Goal: Task Accomplishment & Management: Manage account settings

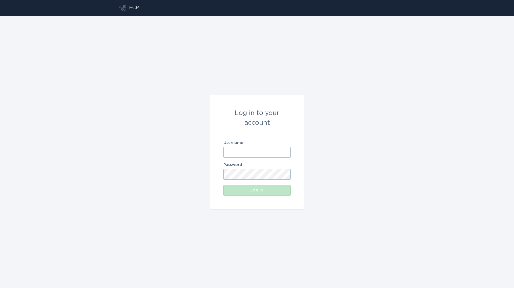
click at [243, 154] on input "Username" at bounding box center [256, 152] width 67 height 11
type input "[EMAIL_ADDRESS][DOMAIN_NAME]"
click at [223, 185] on button "Log in" at bounding box center [256, 190] width 67 height 11
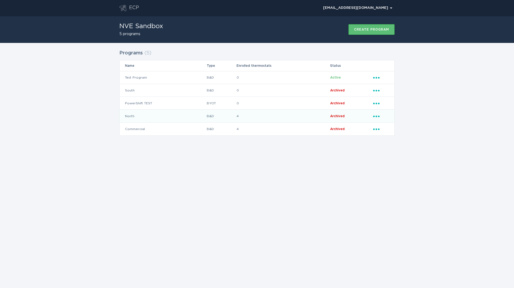
click at [378, 116] on icon "Ellipsis" at bounding box center [377, 115] width 8 height 5
click at [305, 178] on div "ECP [EMAIL_ADDRESS][DOMAIN_NAME] Chevron NVE Sandbox 5 programs Create program …" at bounding box center [257, 144] width 514 height 288
click at [206, 112] on td "North" at bounding box center [163, 116] width 87 height 13
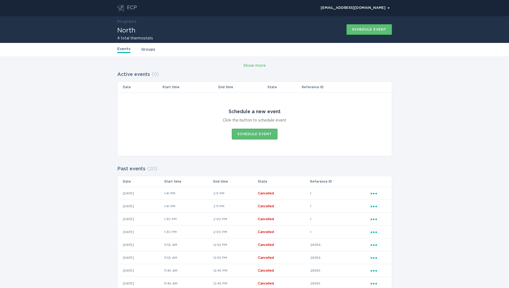
click at [149, 51] on link "Groups" at bounding box center [148, 50] width 14 height 6
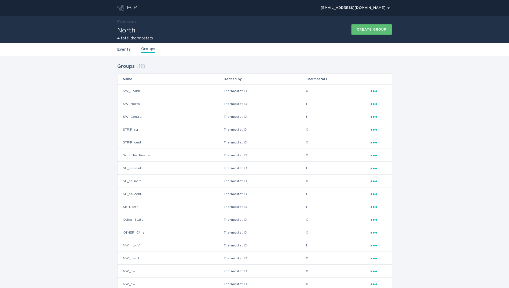
click at [375, 103] on icon "Ellipsis" at bounding box center [375, 103] width 8 height 5
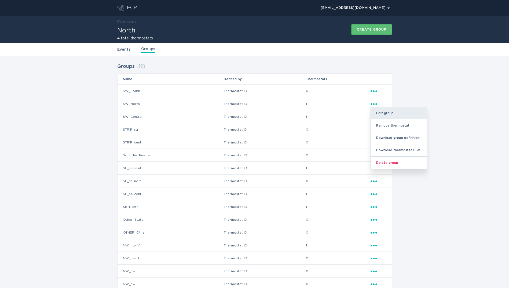
click at [382, 113] on div "Edit group" at bounding box center [399, 113] width 56 height 12
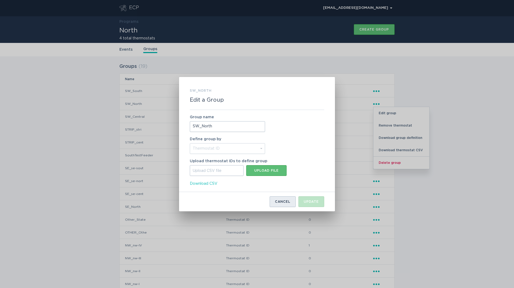
click at [287, 201] on div "Cancel" at bounding box center [282, 201] width 15 height 3
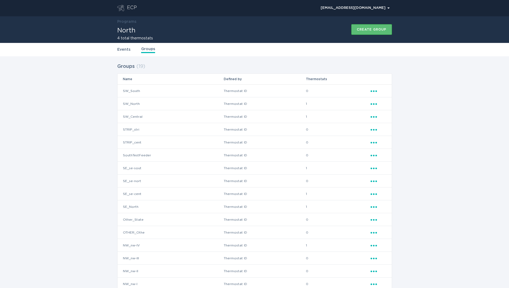
click at [377, 104] on icon "Popover menu" at bounding box center [374, 104] width 6 height 2
click at [397, 102] on div "Groups ( 19 ) Name Defined by Thermostats SW_South Thermostat ID 0 Ellipsis SW_…" at bounding box center [254, 202] width 509 height 292
click at [374, 103] on icon "Popover menu" at bounding box center [374, 104] width 6 height 2
click at [434, 211] on div "Groups ( 19 ) Name Defined by Thermostats SW_South Thermostat ID 0 Ellipsis SW_…" at bounding box center [254, 202] width 509 height 292
click at [378, 104] on icon "Ellipsis" at bounding box center [375, 103] width 8 height 5
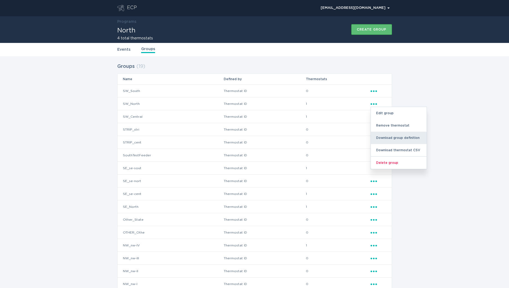
click at [394, 140] on div "Download group definition" at bounding box center [399, 138] width 56 height 12
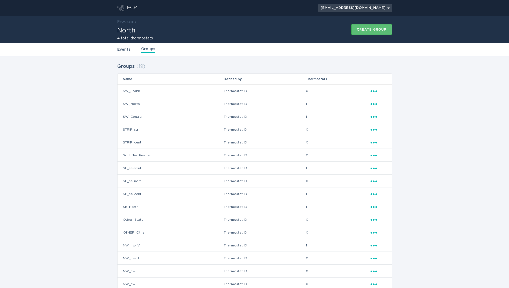
click at [370, 8] on div "[EMAIL_ADDRESS][DOMAIN_NAME] Chevron" at bounding box center [355, 7] width 69 height 3
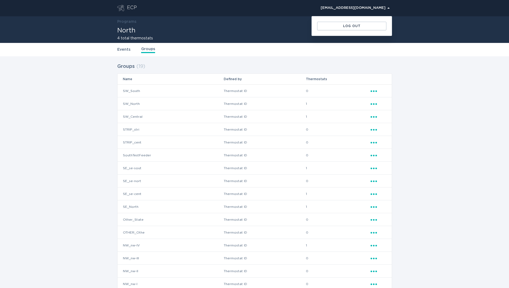
click at [223, 13] on div "[EMAIL_ADDRESS][DOMAIN_NAME] Chevron Log out" at bounding box center [264, 8] width 255 height 16
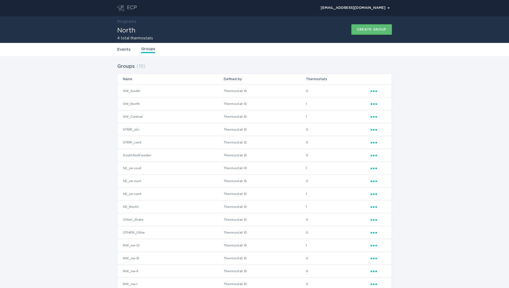
click at [122, 53] on div "Events Groups" at bounding box center [254, 49] width 275 height 13
click at [124, 49] on link "Events" at bounding box center [123, 50] width 13 height 6
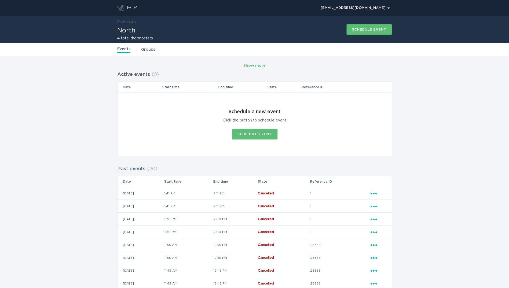
click at [135, 5] on div "ECP" at bounding box center [132, 8] width 10 height 6
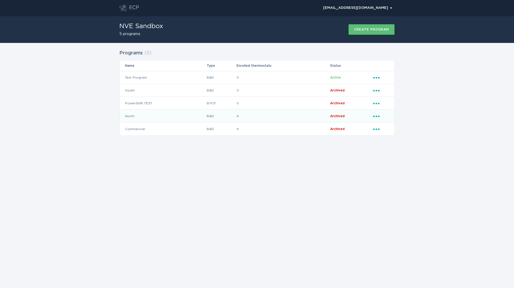
click at [376, 116] on icon "Popover menu" at bounding box center [376, 117] width 6 height 2
click at [391, 125] on div "Download thermostats list" at bounding box center [401, 126] width 56 height 12
click at [375, 78] on icon "Popover menu" at bounding box center [376, 78] width 6 height 2
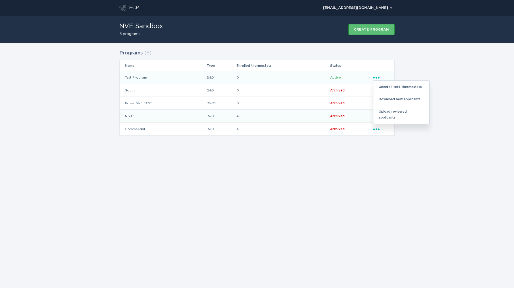
click at [376, 77] on icon "fc965d71b8e644e187efd24587ccd12c" at bounding box center [376, 78] width 6 height 2
click at [377, 77] on icon "Popover menu" at bounding box center [376, 78] width 6 height 2
click at [317, 77] on td "0" at bounding box center [282, 77] width 93 height 13
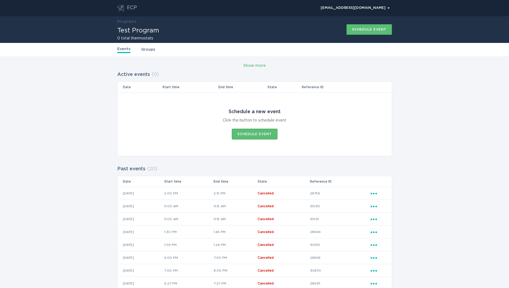
click at [147, 46] on div "Events Groups" at bounding box center [254, 49] width 275 height 13
click at [147, 47] on link "Groups" at bounding box center [148, 50] width 14 height 6
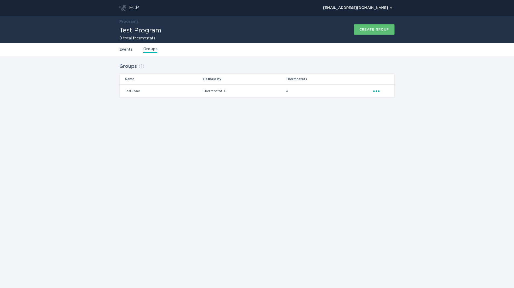
click at [132, 91] on td "TestZone" at bounding box center [161, 91] width 83 height 13
click at [380, 90] on icon "Ellipsis" at bounding box center [377, 90] width 8 height 5
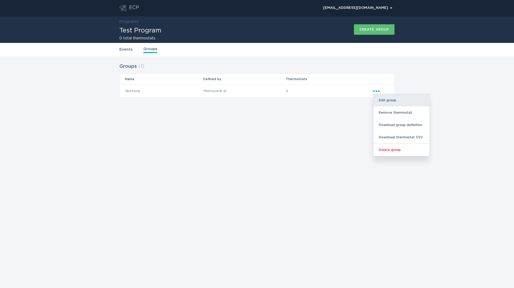
click at [391, 103] on div "Edit group" at bounding box center [401, 100] width 56 height 12
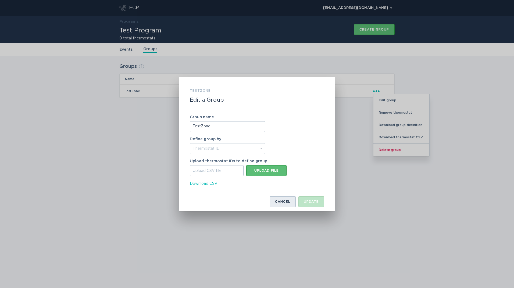
click at [284, 205] on button "Cancel" at bounding box center [282, 202] width 26 height 11
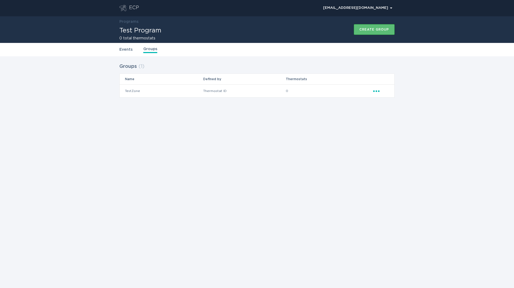
click at [378, 93] on div "Ellipsis" at bounding box center [381, 91] width 16 height 6
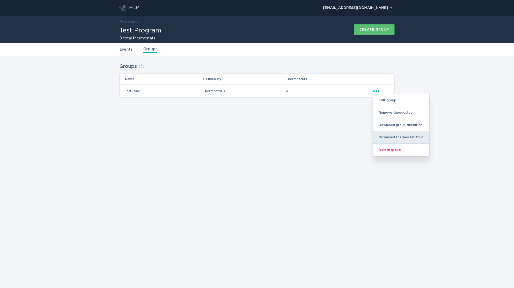
click at [384, 137] on div "Download thermostat CSV" at bounding box center [401, 137] width 56 height 12
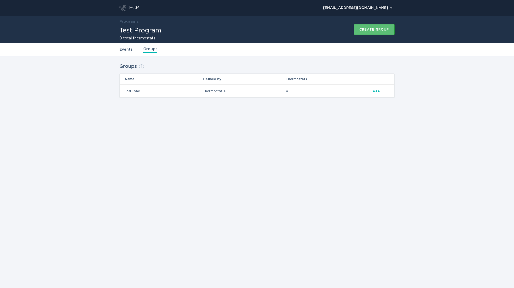
drag, startPoint x: 397, startPoint y: 138, endPoint x: 385, endPoint y: 85, distance: 54.9
click at [397, 138] on div "ECP [EMAIL_ADDRESS][DOMAIN_NAME] Chevron Programs Test Program 0 total thermost…" at bounding box center [257, 144] width 514 height 288
click at [375, 93] on div "Ellipsis" at bounding box center [381, 91] width 16 height 6
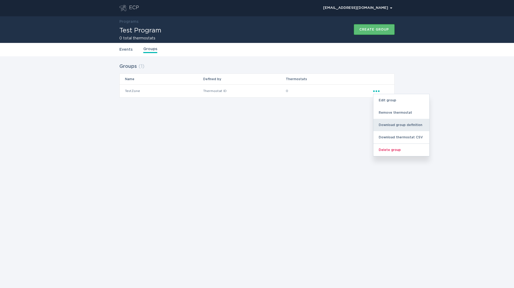
click at [390, 123] on div "Download group definition" at bounding box center [401, 125] width 56 height 12
click at [388, 100] on div "Edit group" at bounding box center [401, 100] width 56 height 12
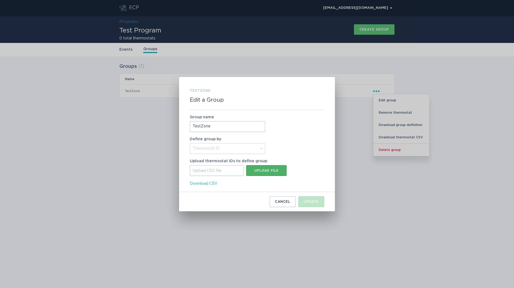
click at [265, 168] on button "Upload file" at bounding box center [266, 170] width 40 height 11
type input "C:\fakepath\criteria (1).csv"
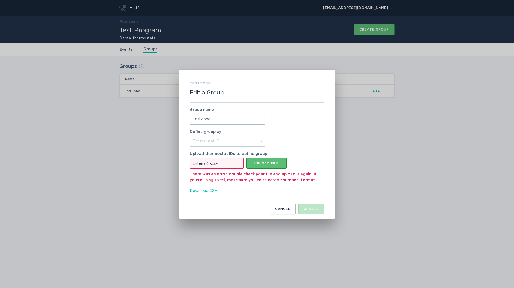
click at [228, 162] on div "criteria (1).csv" at bounding box center [217, 163] width 54 height 11
click at [190, 158] on input "criteria (1).csv Upload file" at bounding box center [190, 158] width 0 height 0
click at [285, 215] on div "TestZone Edit a Group Group name TestZone Define group by Thermostat ID Locatio…" at bounding box center [257, 144] width 156 height 149
click at [286, 209] on div "Cancel" at bounding box center [282, 209] width 15 height 3
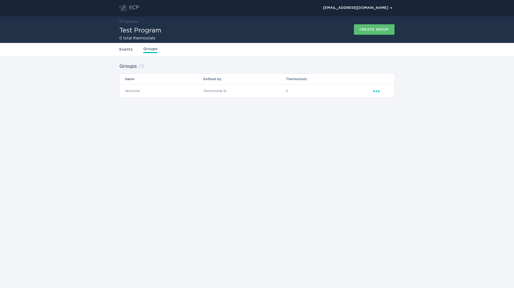
click at [125, 49] on link "Events" at bounding box center [125, 50] width 13 height 6
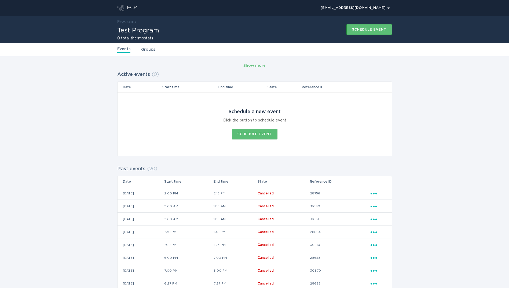
click at [151, 47] on link "Groups" at bounding box center [148, 50] width 14 height 6
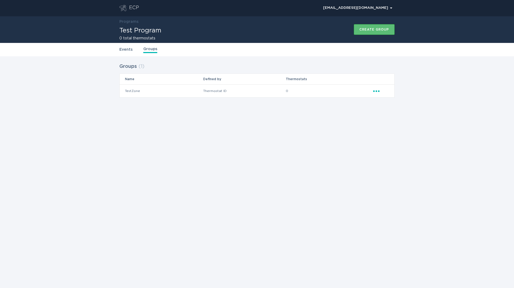
click at [129, 6] on div "ECP" at bounding box center [134, 8] width 10 height 6
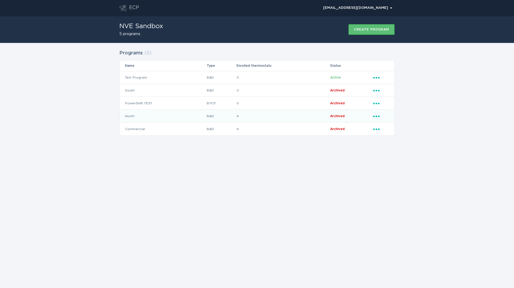
click at [377, 117] on icon "Popover menu" at bounding box center [376, 117] width 6 height 2
click at [386, 121] on div "Download thermostats list" at bounding box center [401, 126] width 56 height 12
click at [365, 190] on div "ECP [EMAIL_ADDRESS][DOMAIN_NAME] Chevron NVE Sandbox 5 programs Create program …" at bounding box center [257, 144] width 514 height 288
